Goal: Task Accomplishment & Management: Manage account settings

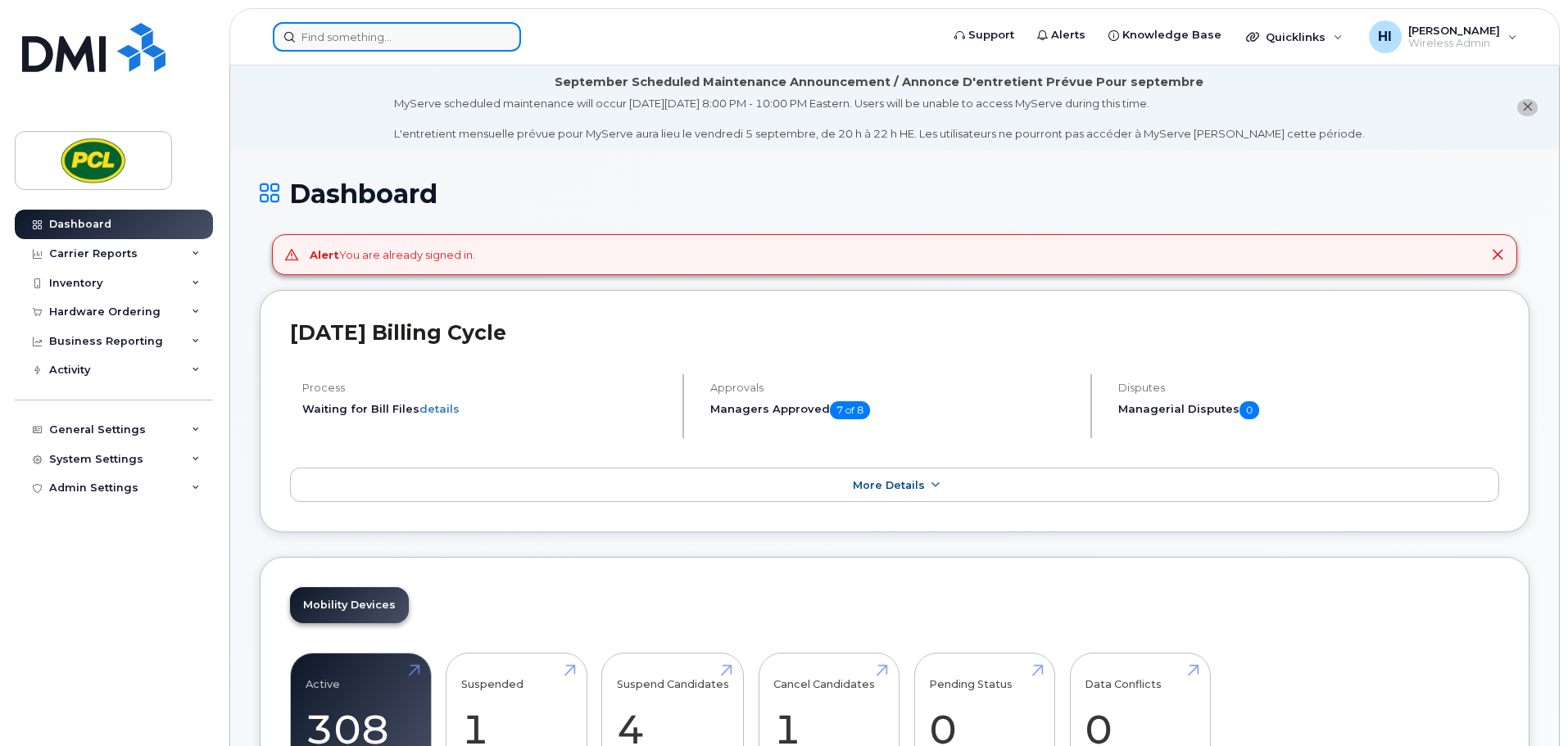
click at [327, 46] on input at bounding box center [397, 37] width 248 height 30
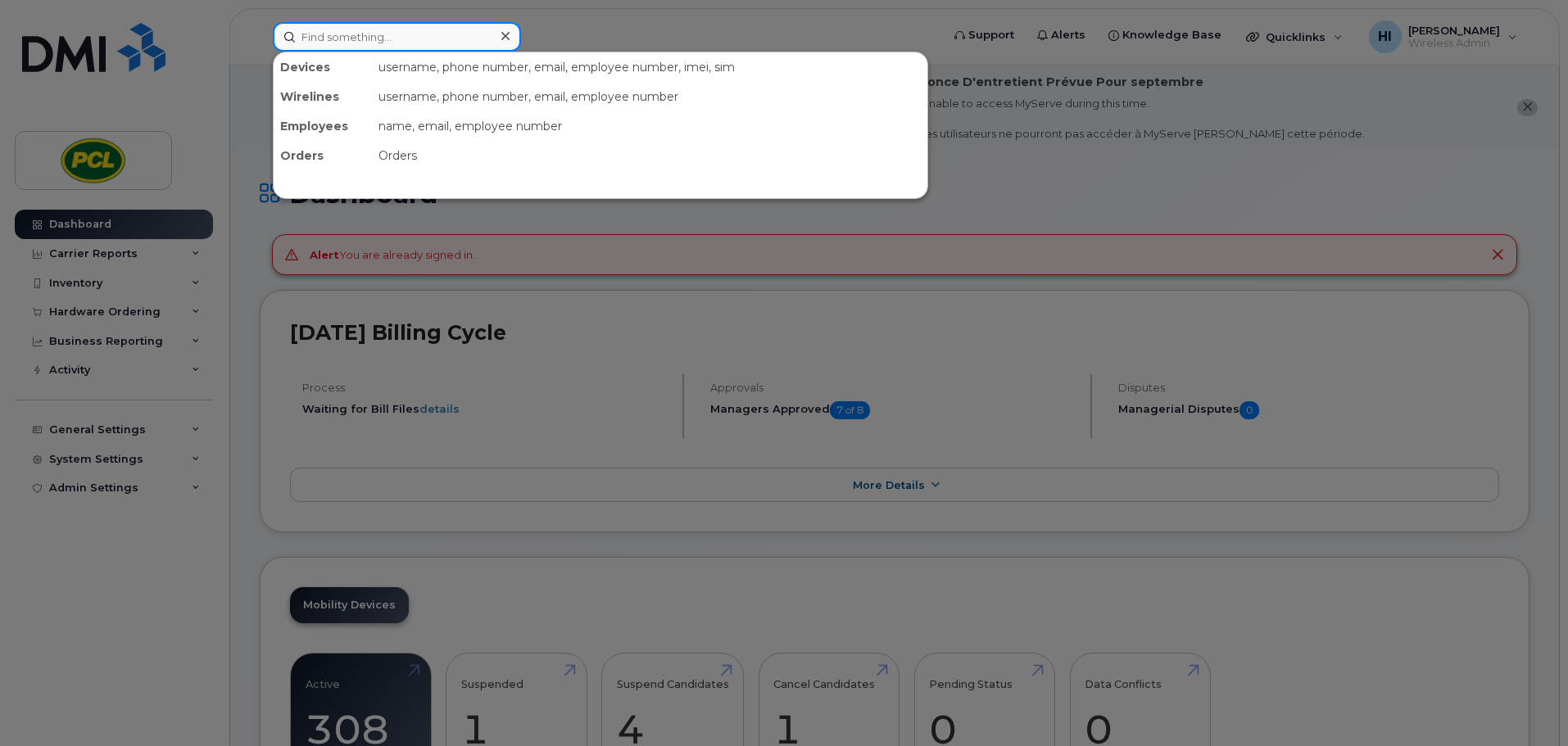
click at [321, 38] on input at bounding box center [397, 37] width 248 height 30
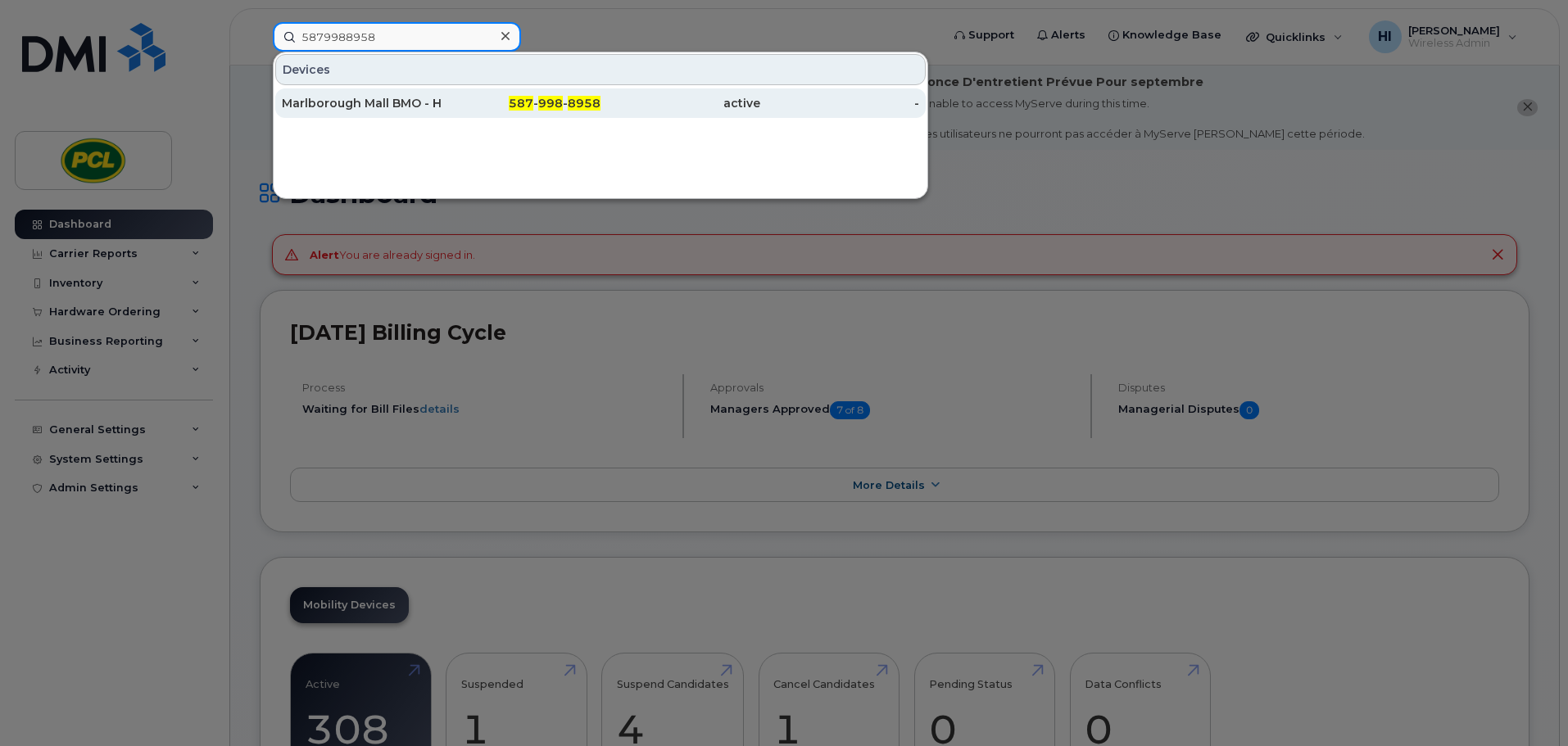
type input "5879988958"
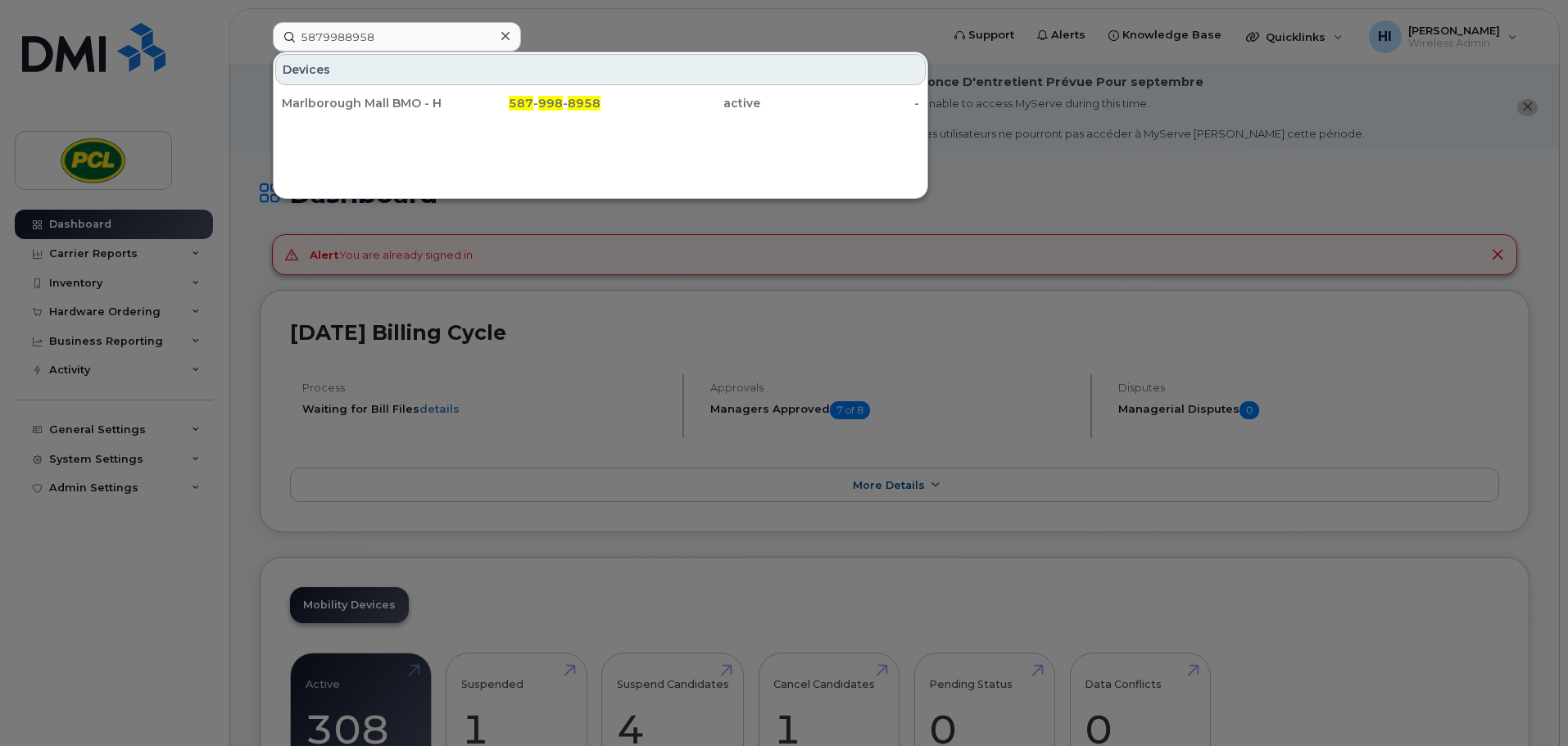
drag, startPoint x: 394, startPoint y: 108, endPoint x: 578, endPoint y: 350, distance: 304.0
click at [394, 108] on div "Marlborough Mall BMO - Hub" at bounding box center [362, 103] width 160 height 16
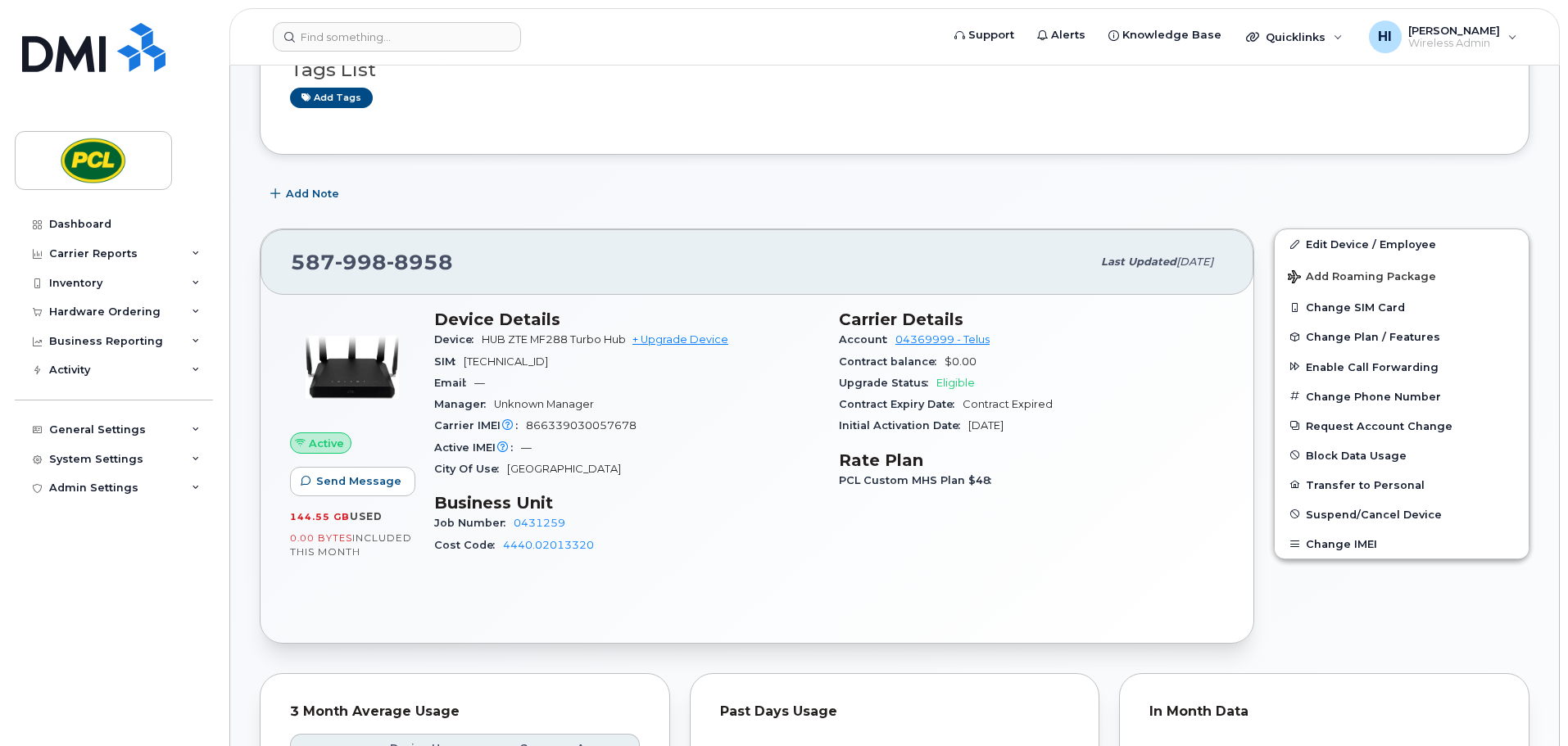
scroll to position [245, 0]
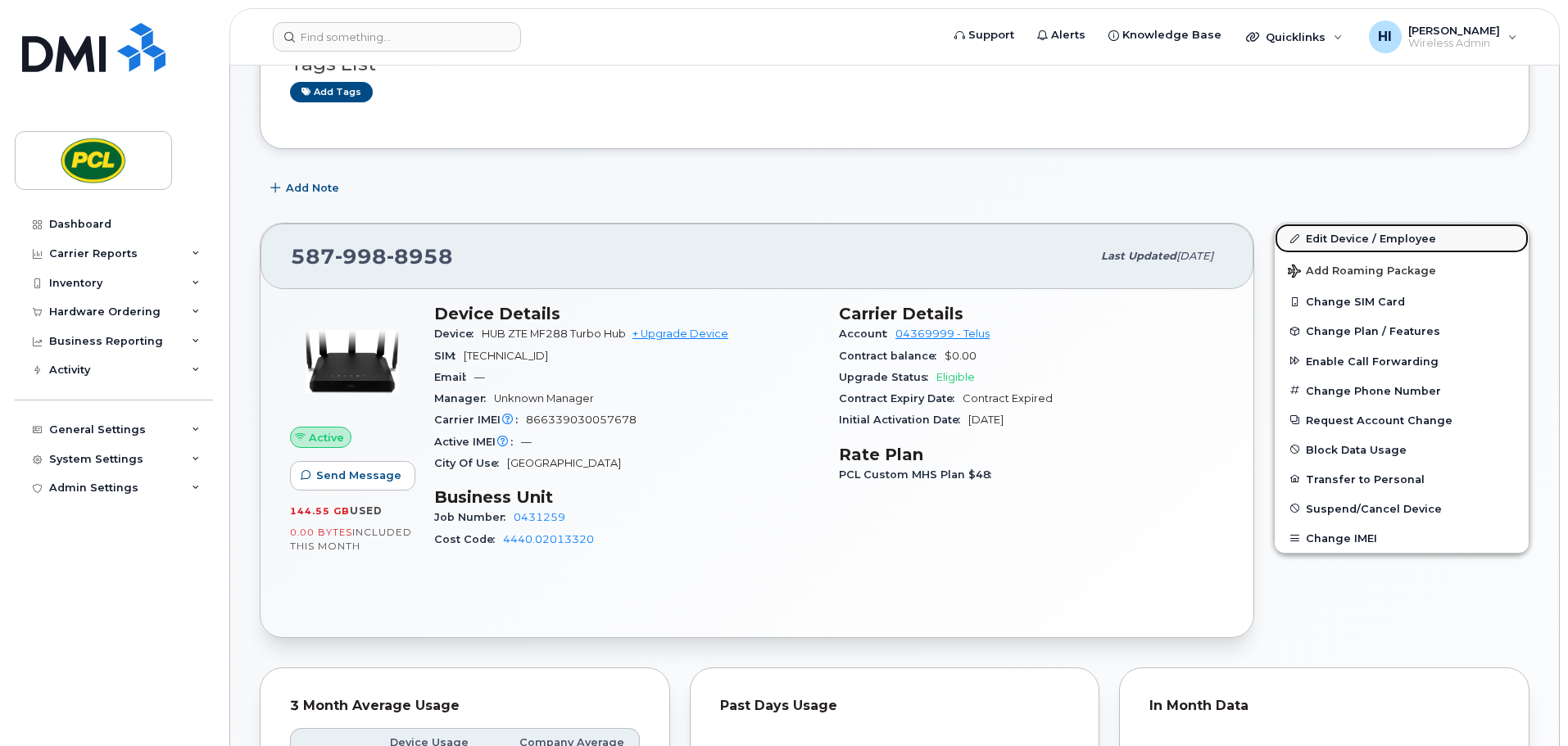
click at [1325, 232] on link "Edit Device / Employee" at bounding box center [1401, 238] width 254 height 30
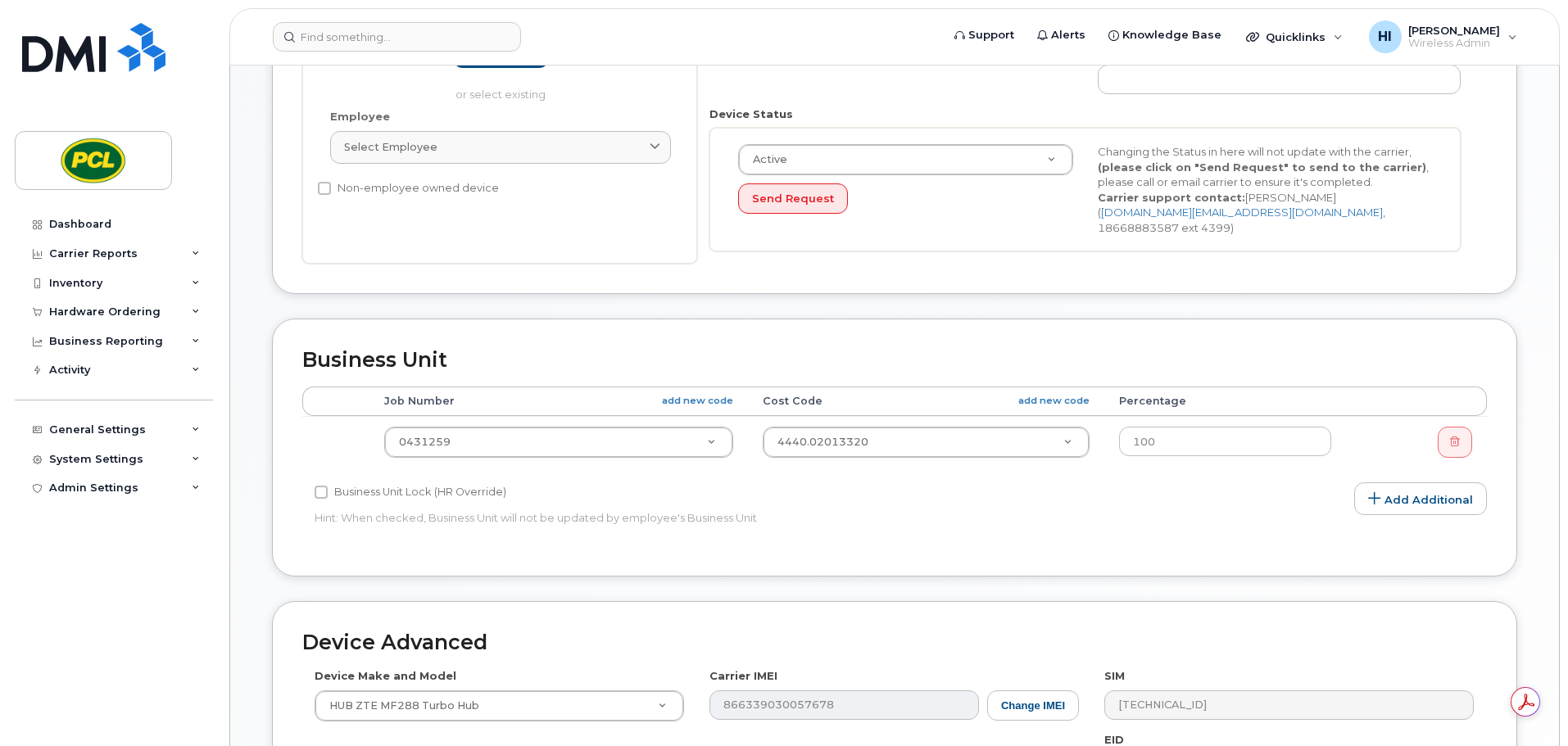
scroll to position [471, 0]
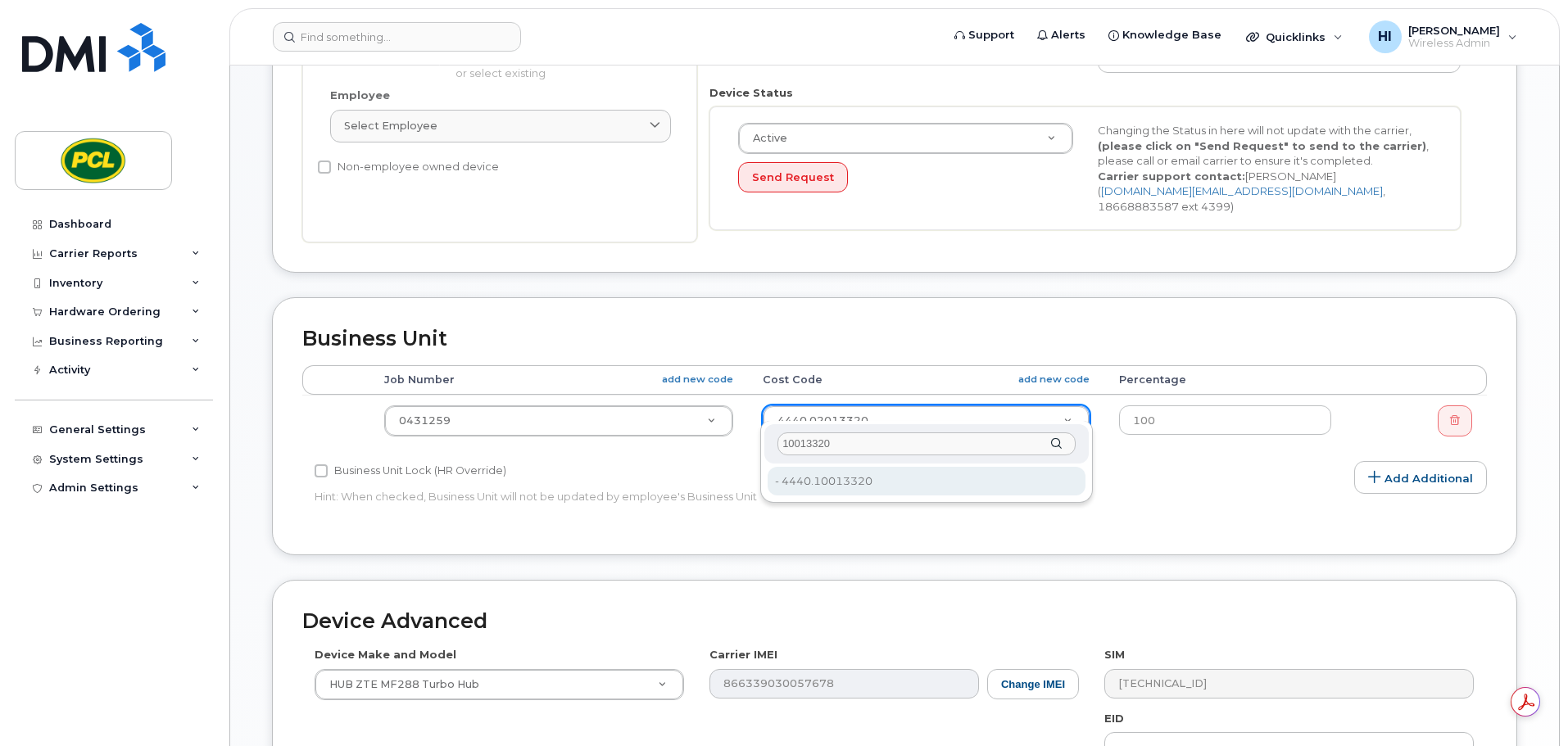
type input "10013320"
type input "7039"
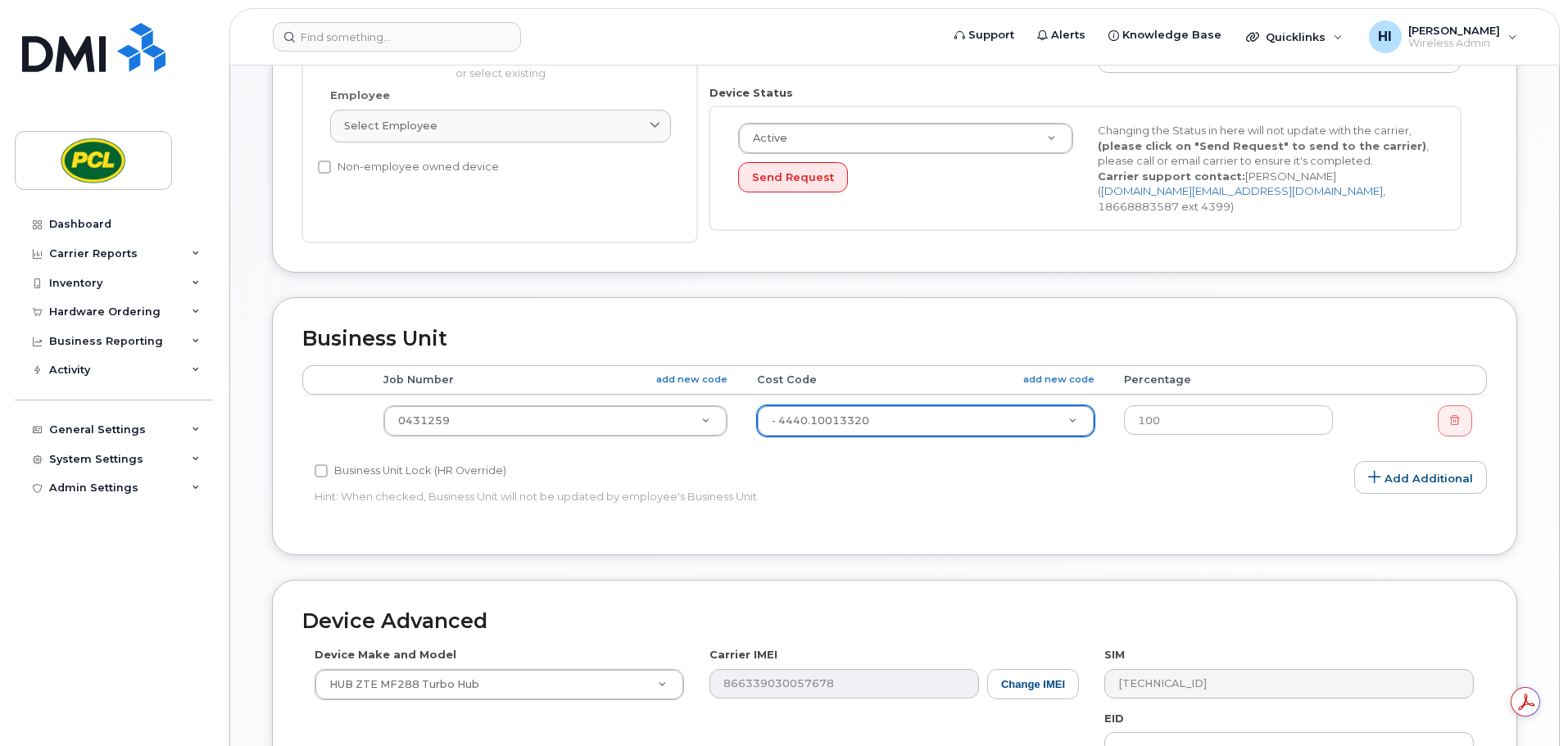
click at [1555, 494] on div "Edit Device Device General Employee Is not assigned to device Create new or sel…" at bounding box center [895, 347] width 1329 height 1337
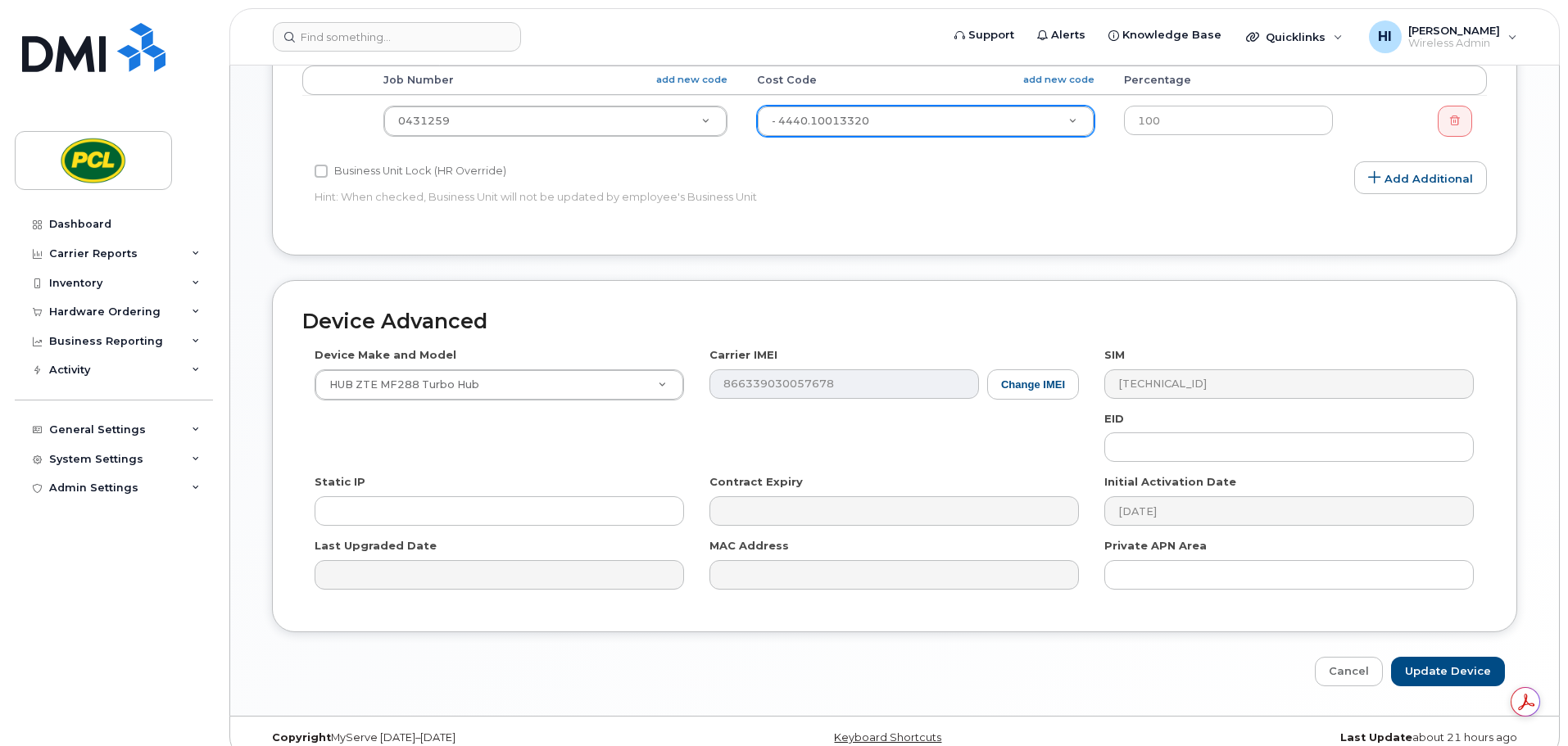
scroll to position [778, 0]
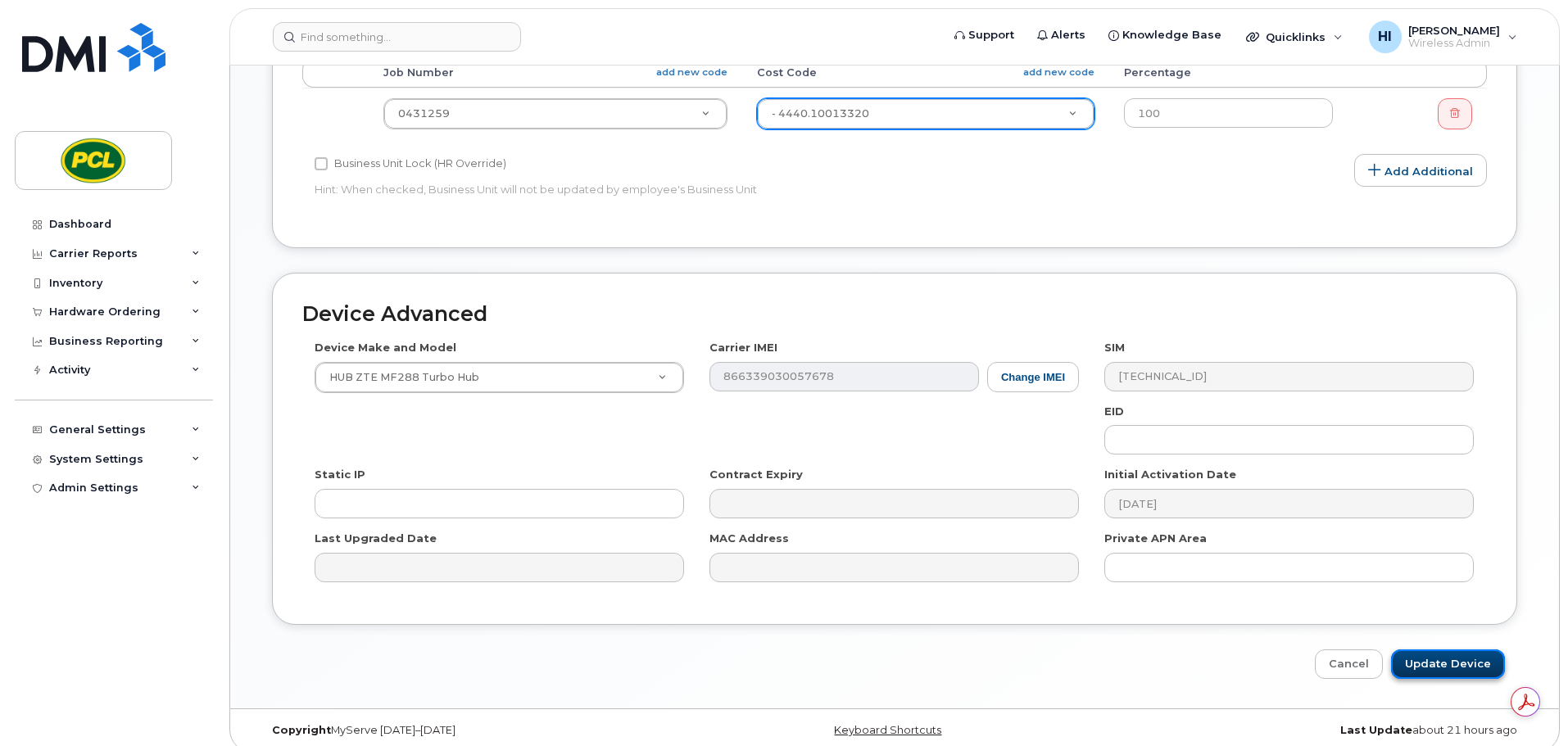
click at [1449, 649] on input "Update Device" at bounding box center [1448, 663] width 114 height 30
type input "Saving..."
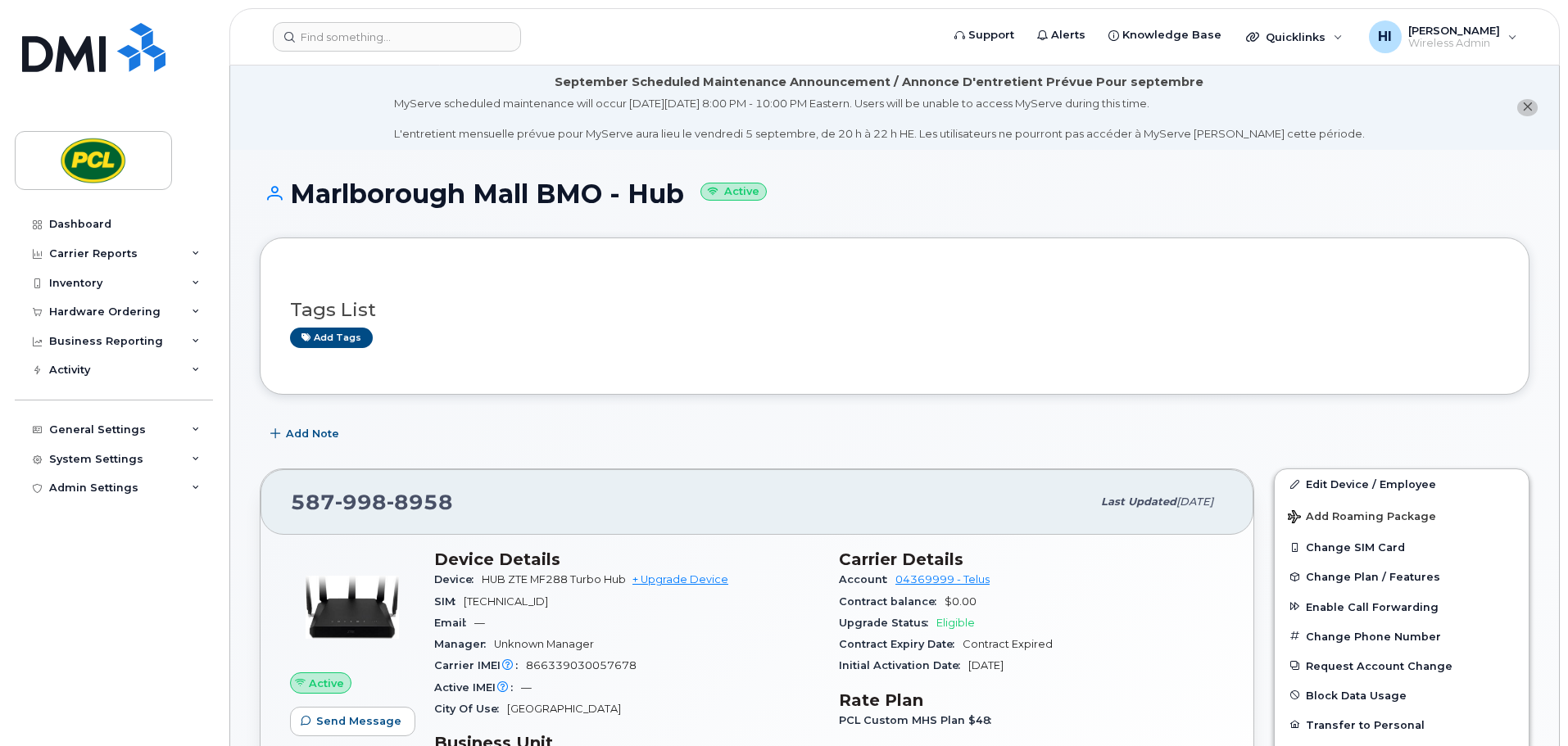
click at [953, 198] on h1 "Marlborough Mall BMO - Hub Active" at bounding box center [895, 193] width 1269 height 29
click at [35, 459] on icon at bounding box center [37, 459] width 9 height 9
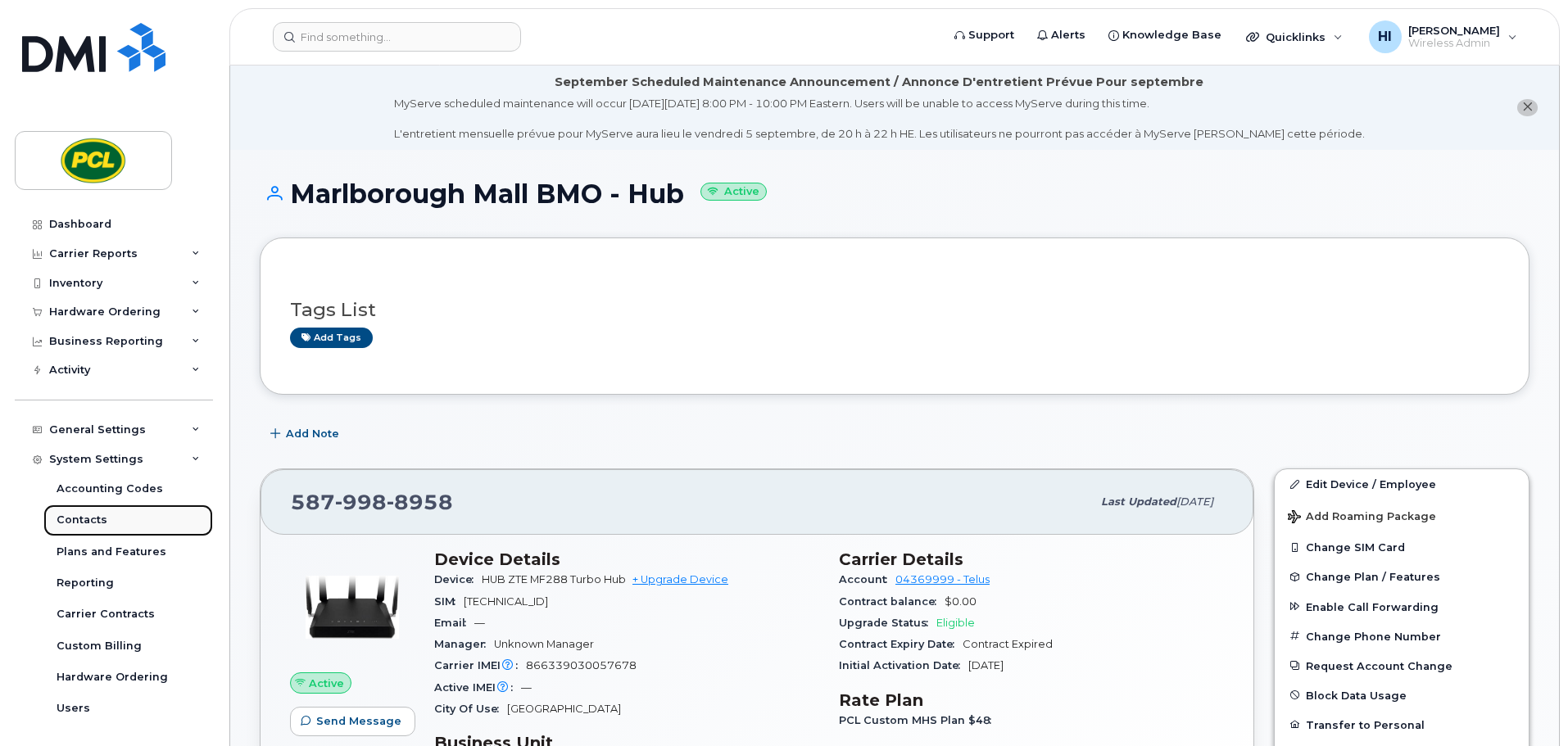
click at [82, 518] on div "Contacts" at bounding box center [82, 519] width 51 height 14
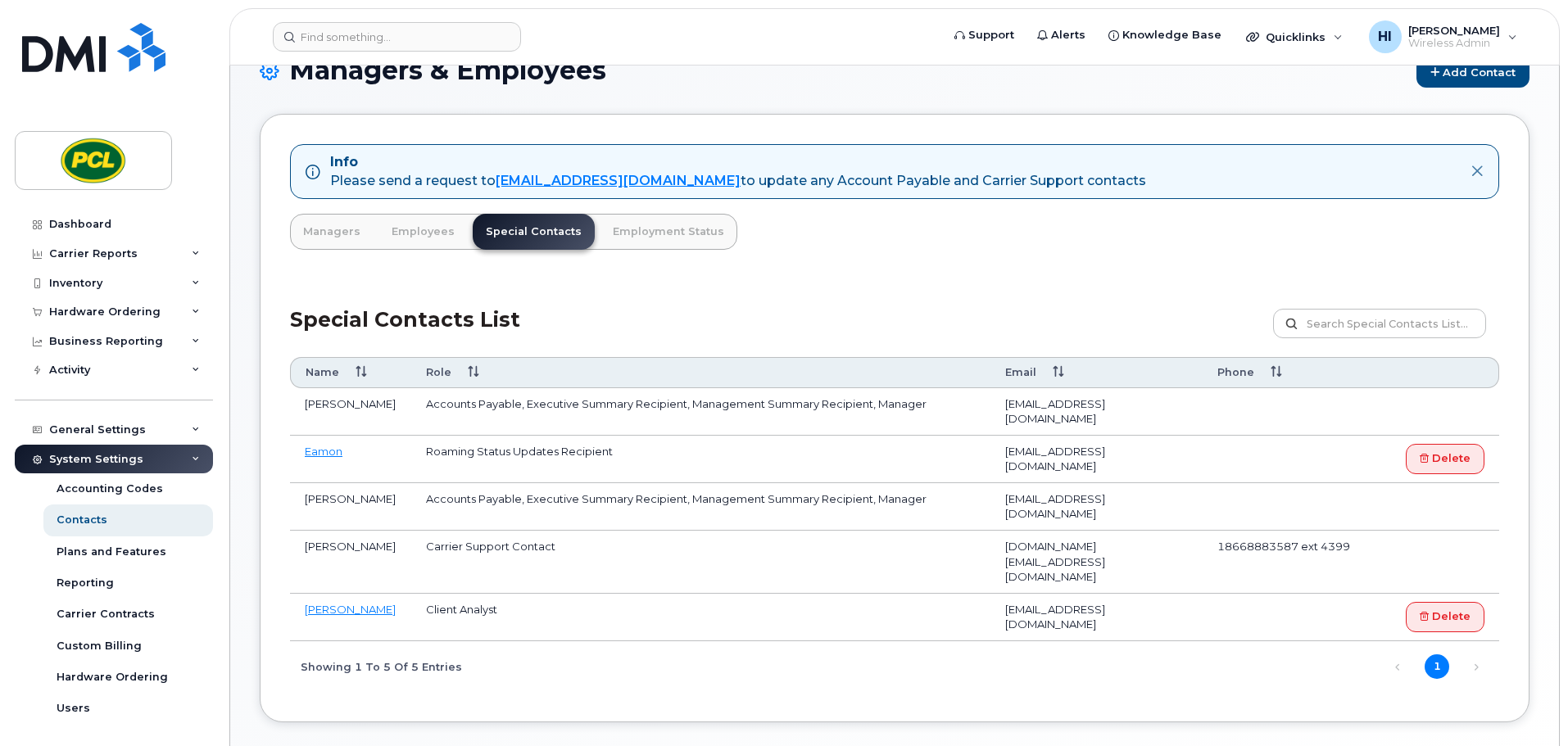
scroll to position [145, 0]
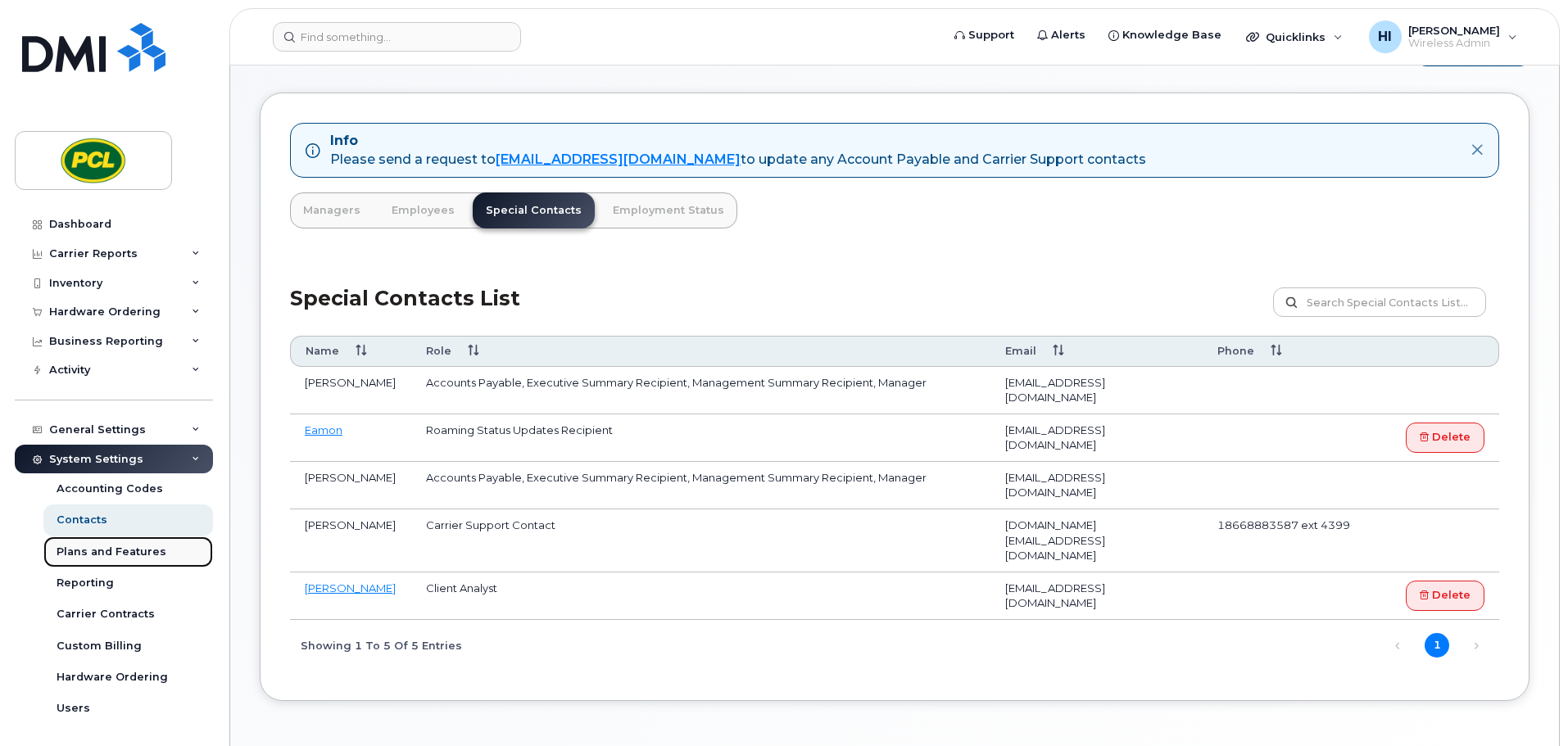
click at [102, 553] on div "Plans and Features" at bounding box center [112, 552] width 110 height 14
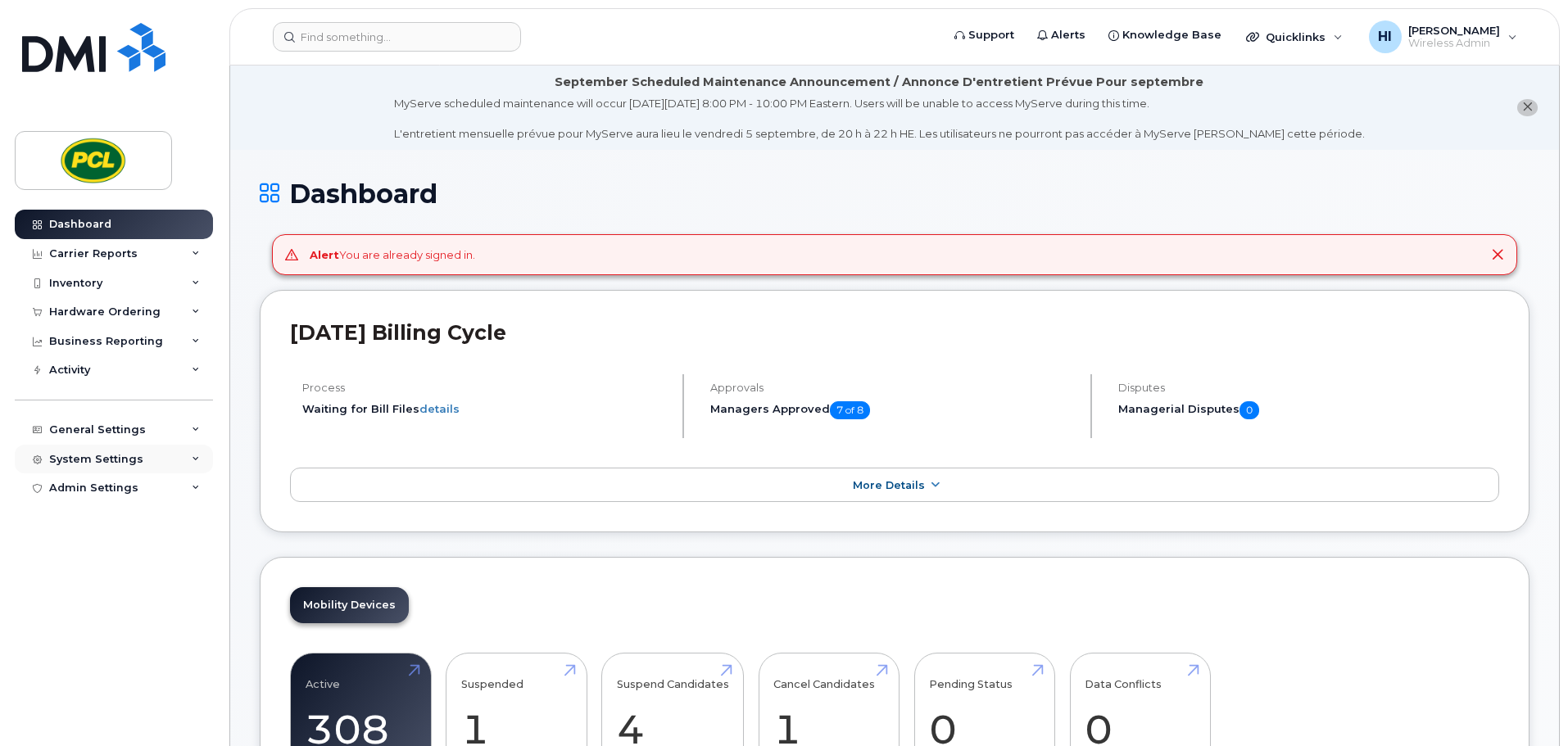
click at [85, 456] on div "System Settings" at bounding box center [96, 459] width 94 height 13
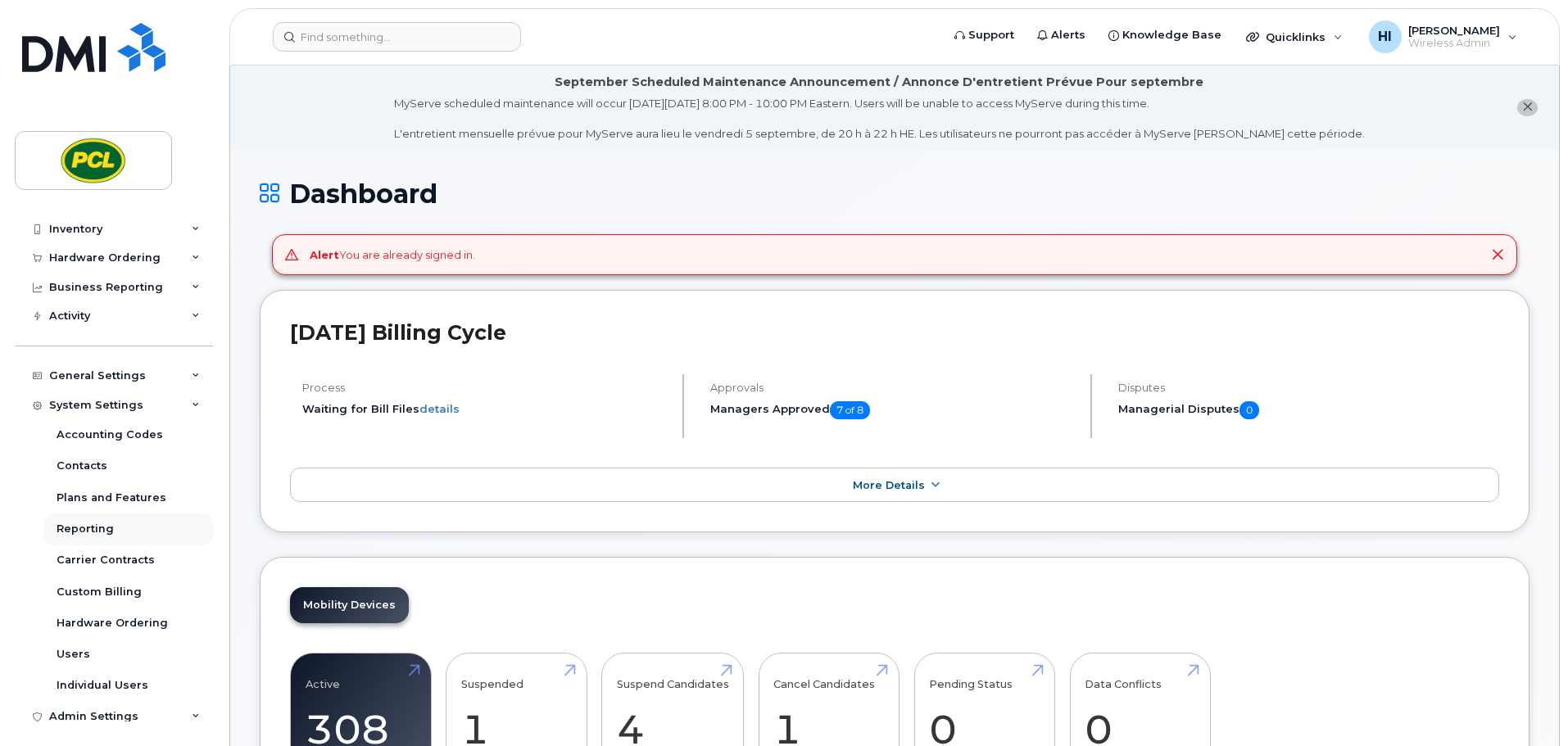
scroll to position [63, 0]
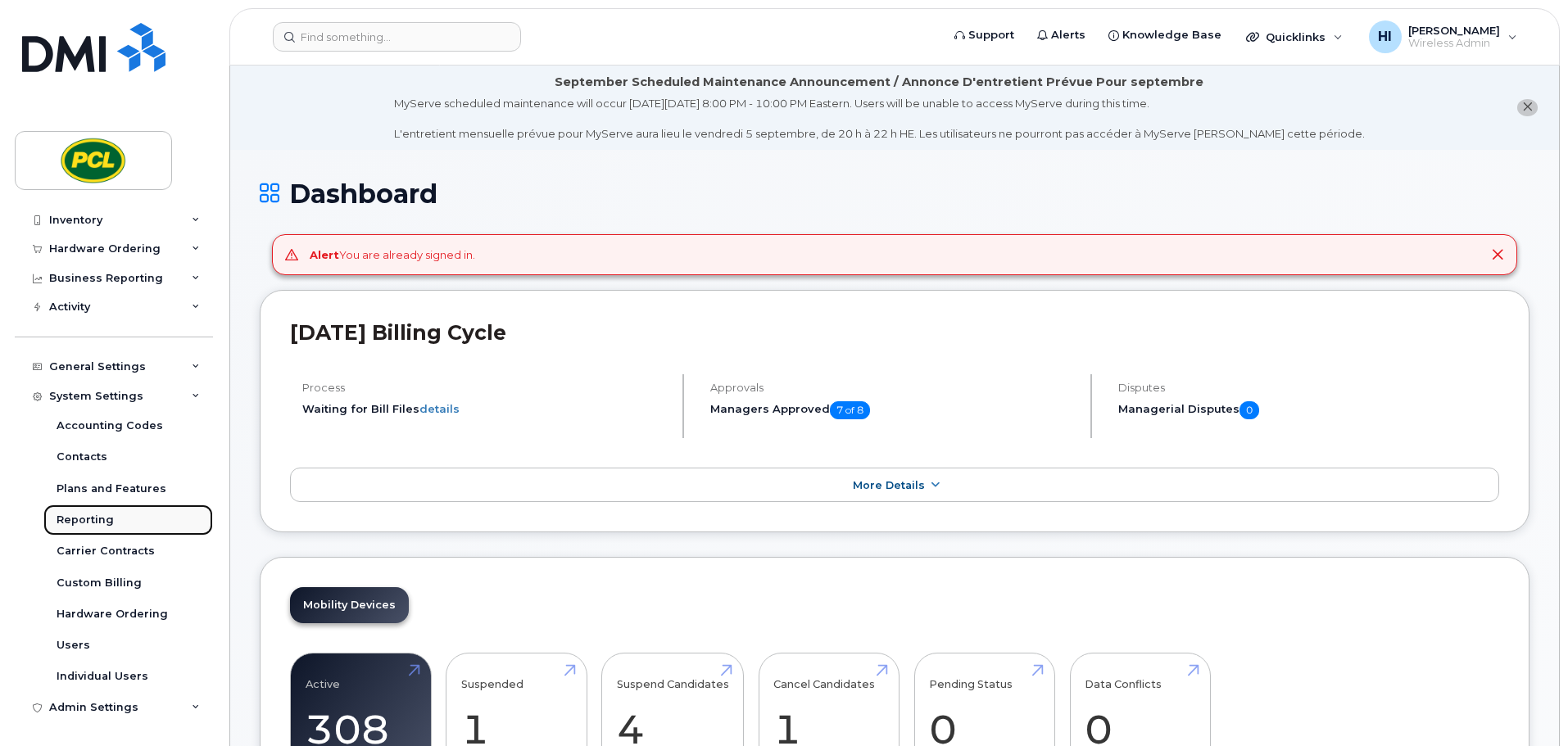
click at [91, 518] on div "Reporting" at bounding box center [86, 519] width 58 height 14
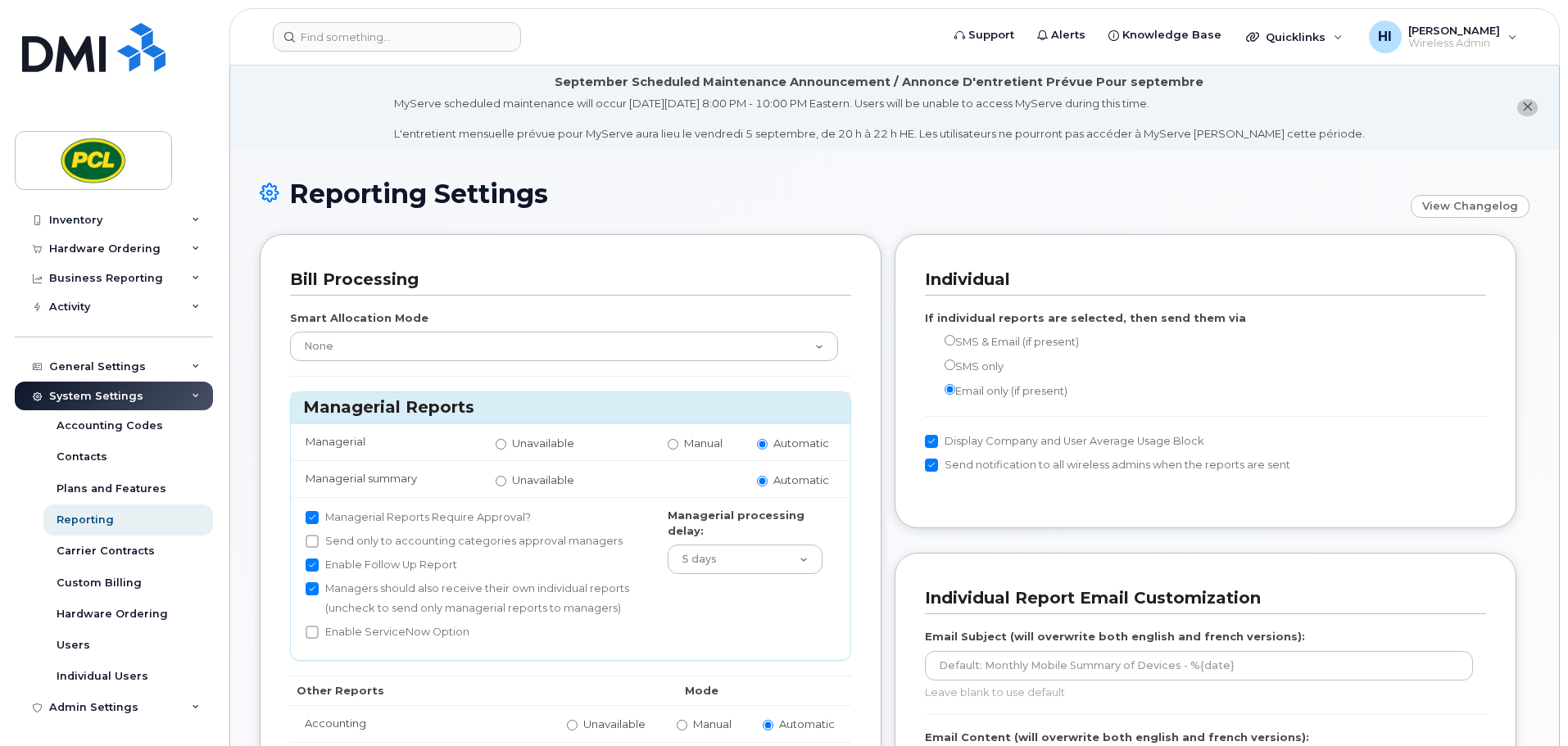
scroll to position [20, 0]
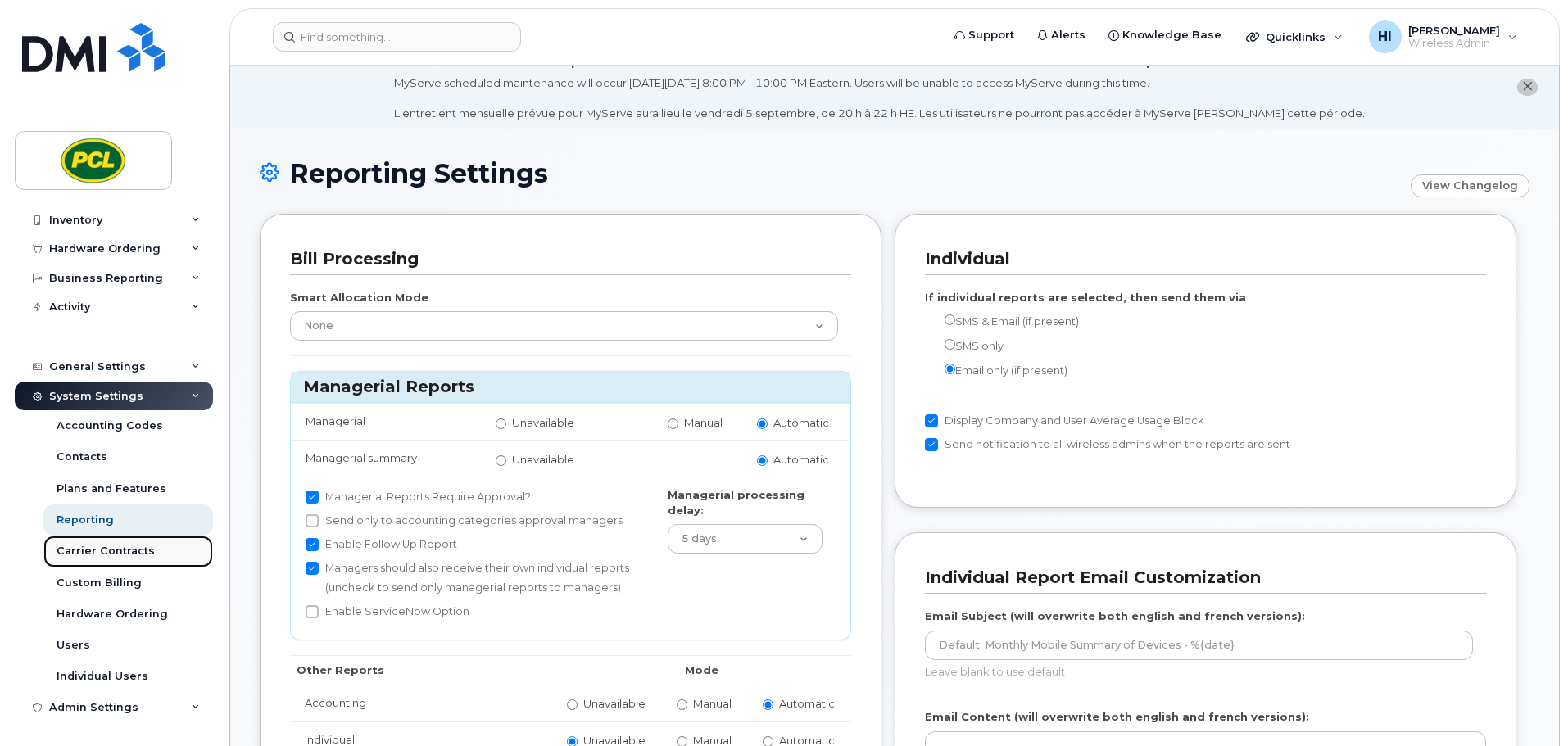
click at [96, 548] on div "Carrier Contracts" at bounding box center [106, 551] width 98 height 14
